Goal: Task Accomplishment & Management: Use online tool/utility

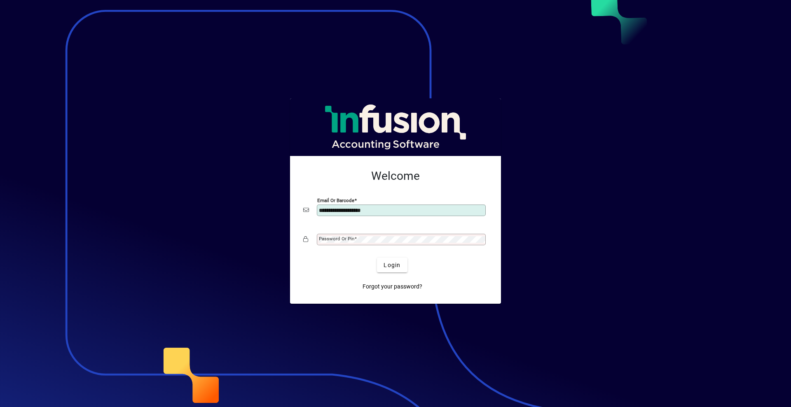
type input "**********"
click at [377, 258] on button "Login" at bounding box center [392, 265] width 30 height 15
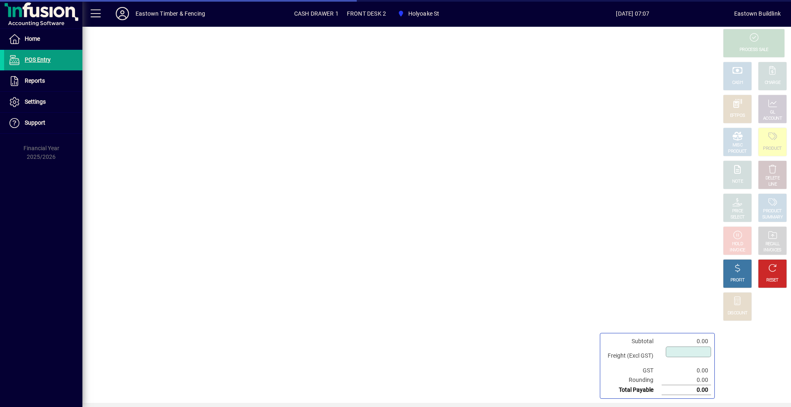
type input "****"
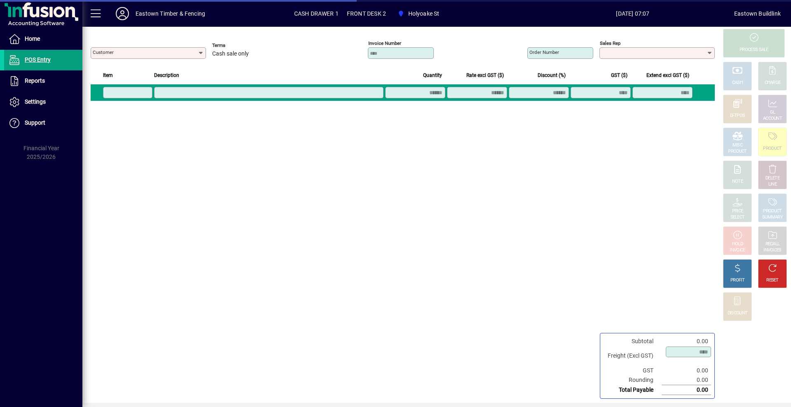
type input "**********"
